Goal: Task Accomplishment & Management: Complete application form

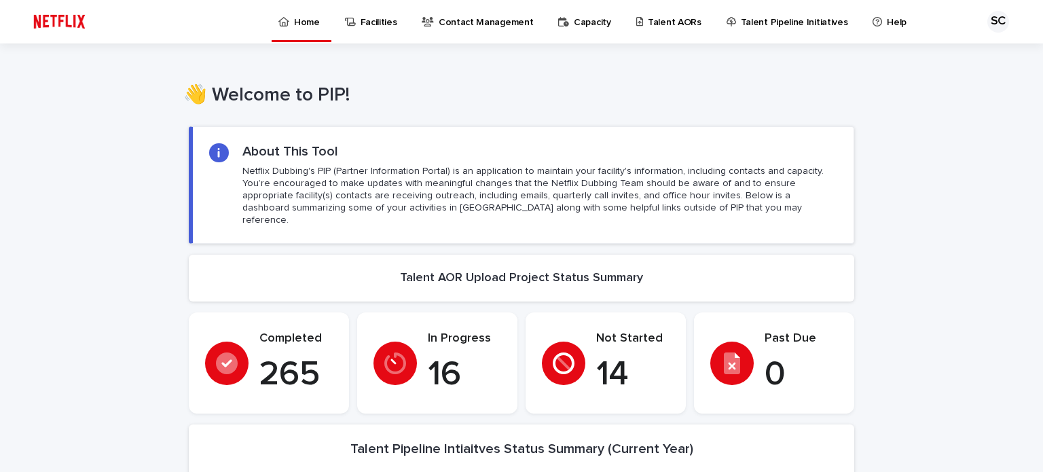
click at [648, 23] on p "Talent AORs" at bounding box center [675, 14] width 54 height 29
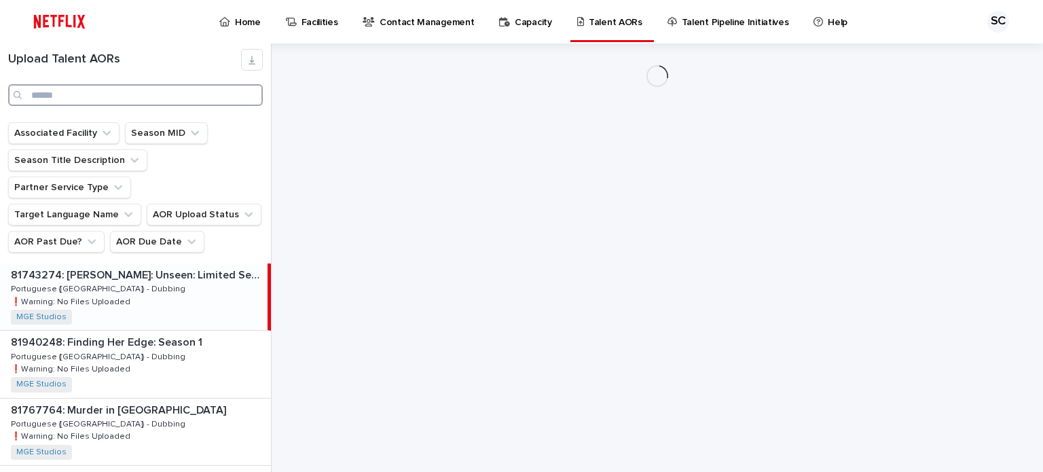
click at [105, 98] on input "Search" at bounding box center [135, 95] width 255 height 22
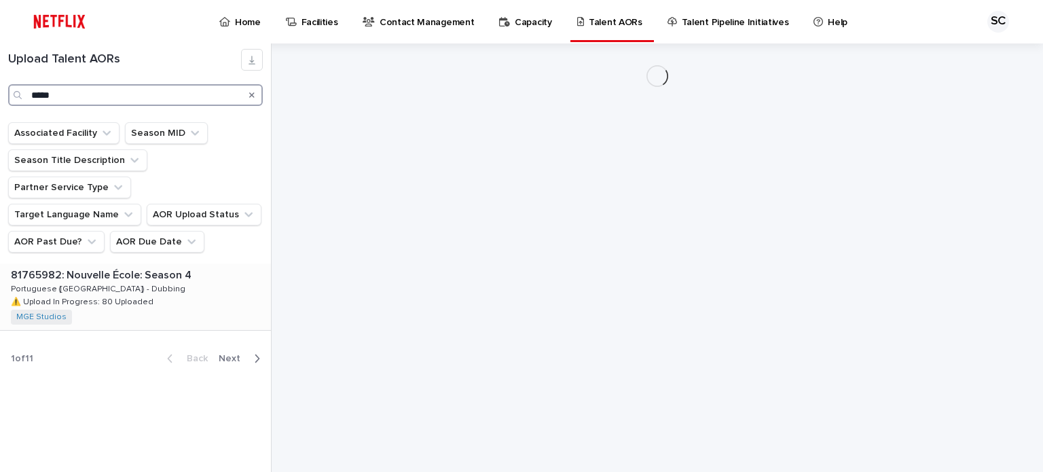
type input "*****"
click at [142, 264] on div "81765982: Nouvelle École: Season 4 81765982: Nouvelle École: Season 4 Portugues…" at bounding box center [135, 297] width 271 height 67
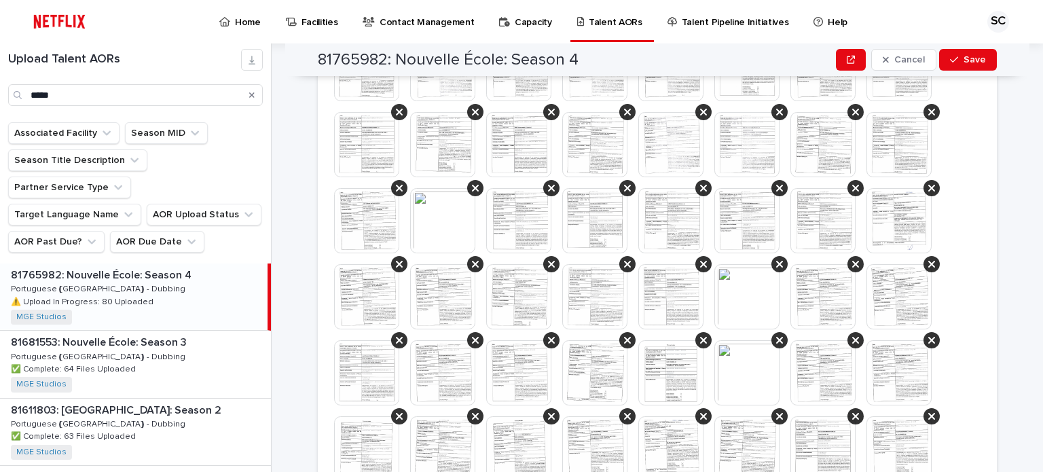
scroll to position [1019, 0]
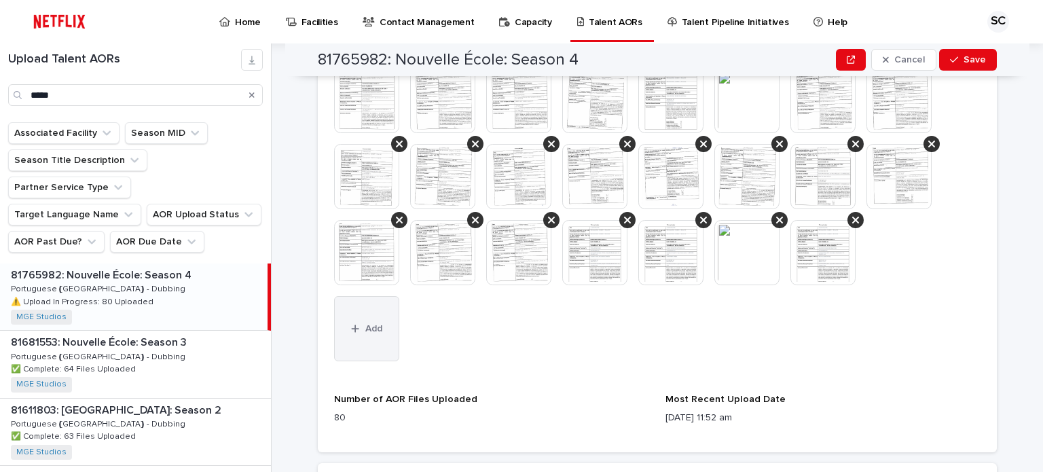
click at [365, 329] on span "Add" at bounding box center [373, 329] width 17 height 10
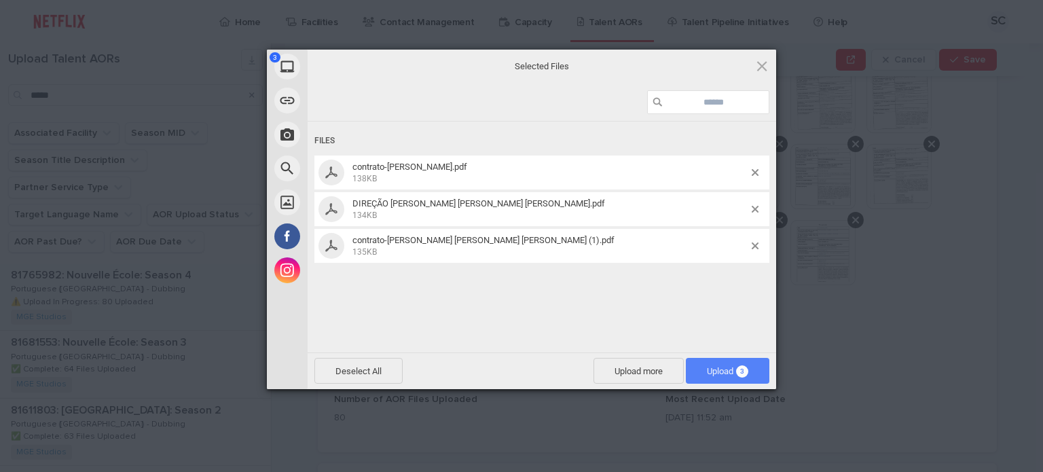
click at [703, 373] on span "Upload 3" at bounding box center [728, 371] width 84 height 26
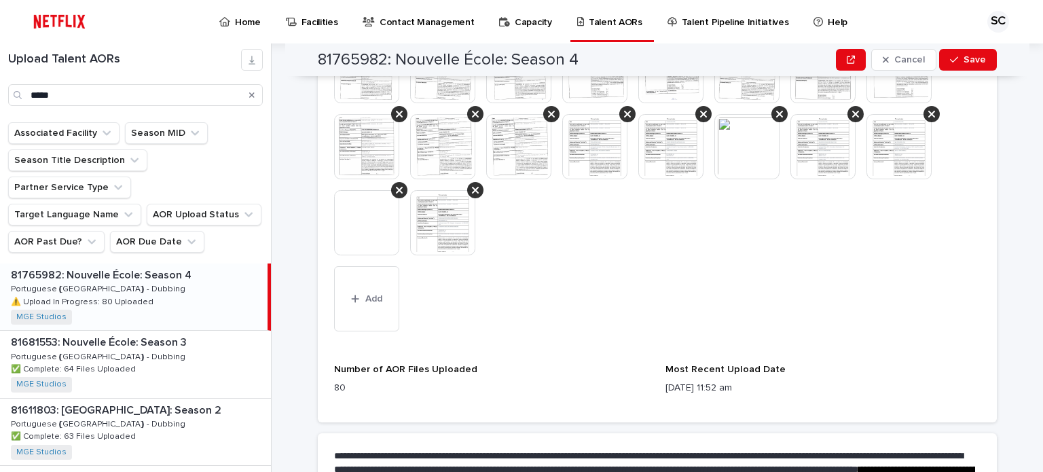
scroll to position [1290, 0]
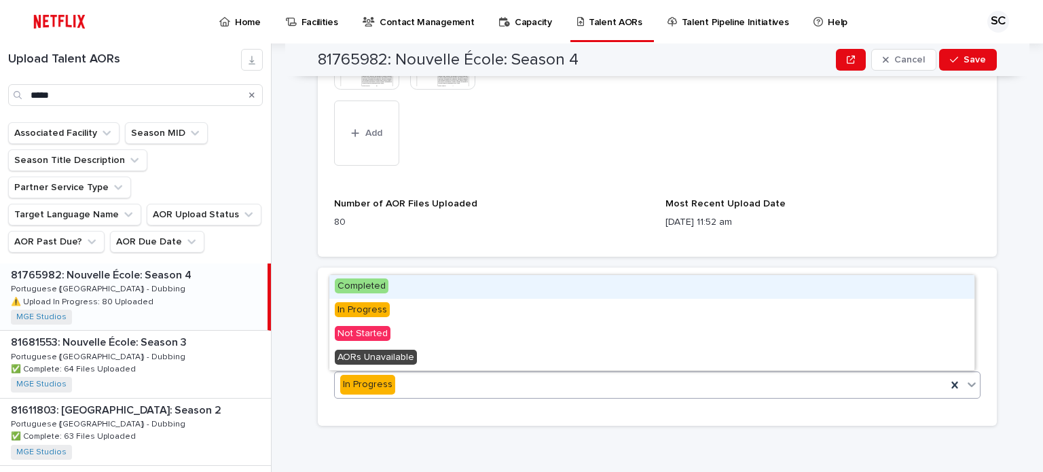
drag, startPoint x: 525, startPoint y: 380, endPoint x: 519, endPoint y: 372, distance: 9.7
click at [524, 380] on div "In Progress" at bounding box center [641, 385] width 612 height 22
click at [489, 285] on div "Completed" at bounding box center [651, 287] width 645 height 24
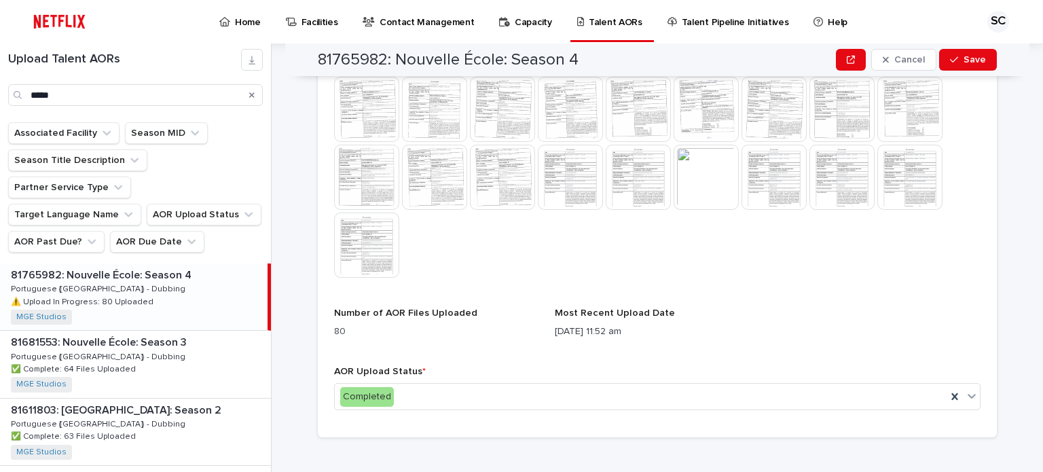
scroll to position [913, 0]
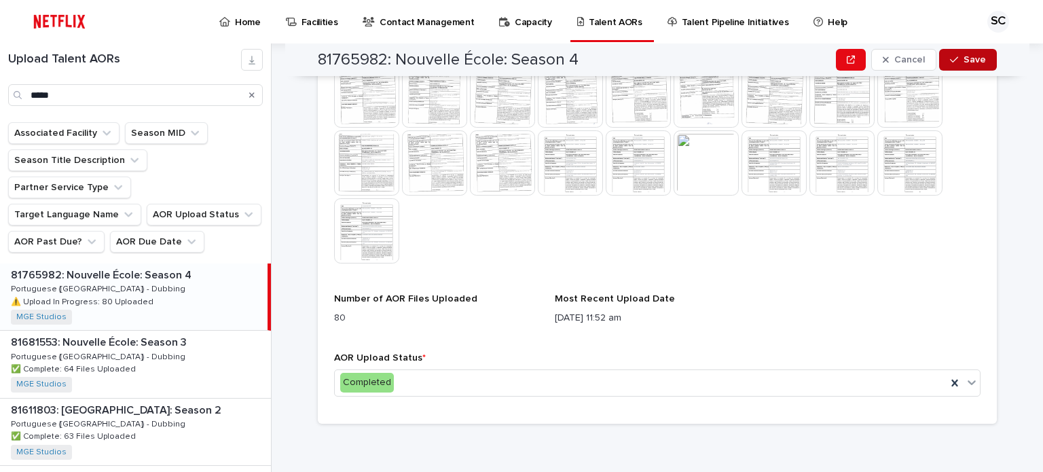
click at [964, 62] on span "Save" at bounding box center [975, 60] width 22 height 10
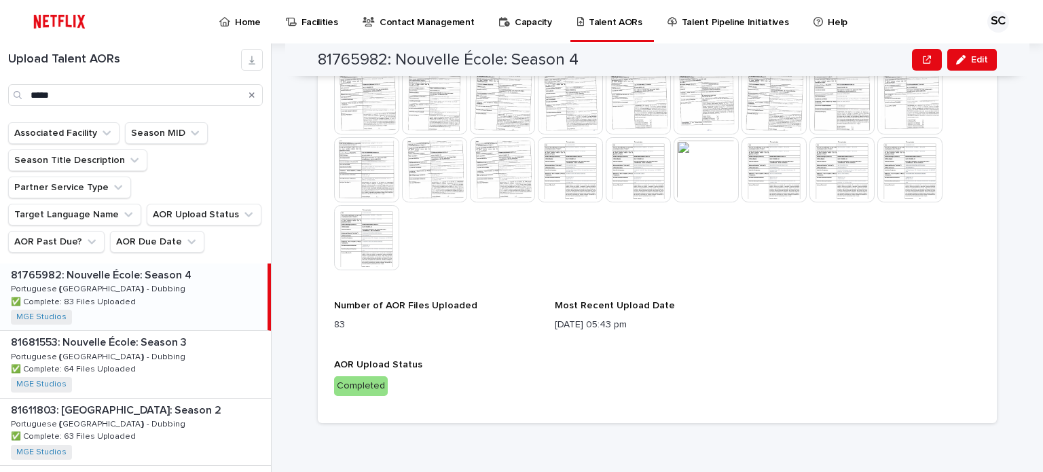
scroll to position [905, 0]
click at [248, 21] on p "Home" at bounding box center [248, 14] width 26 height 29
